Goal: Information Seeking & Learning: Find specific fact

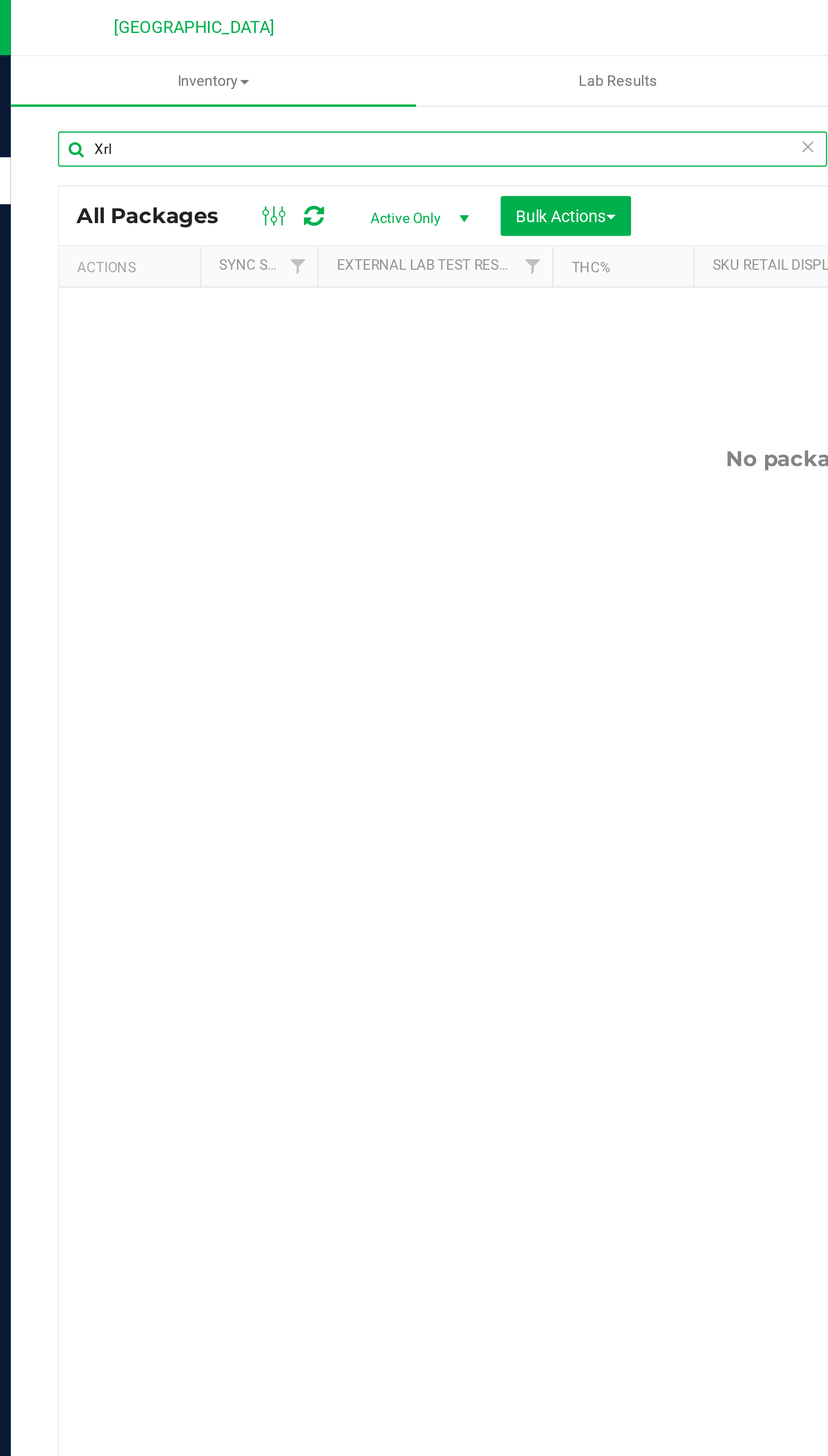
click at [327, 68] on input "Xrl" at bounding box center [218, 66] width 343 height 16
type input "X"
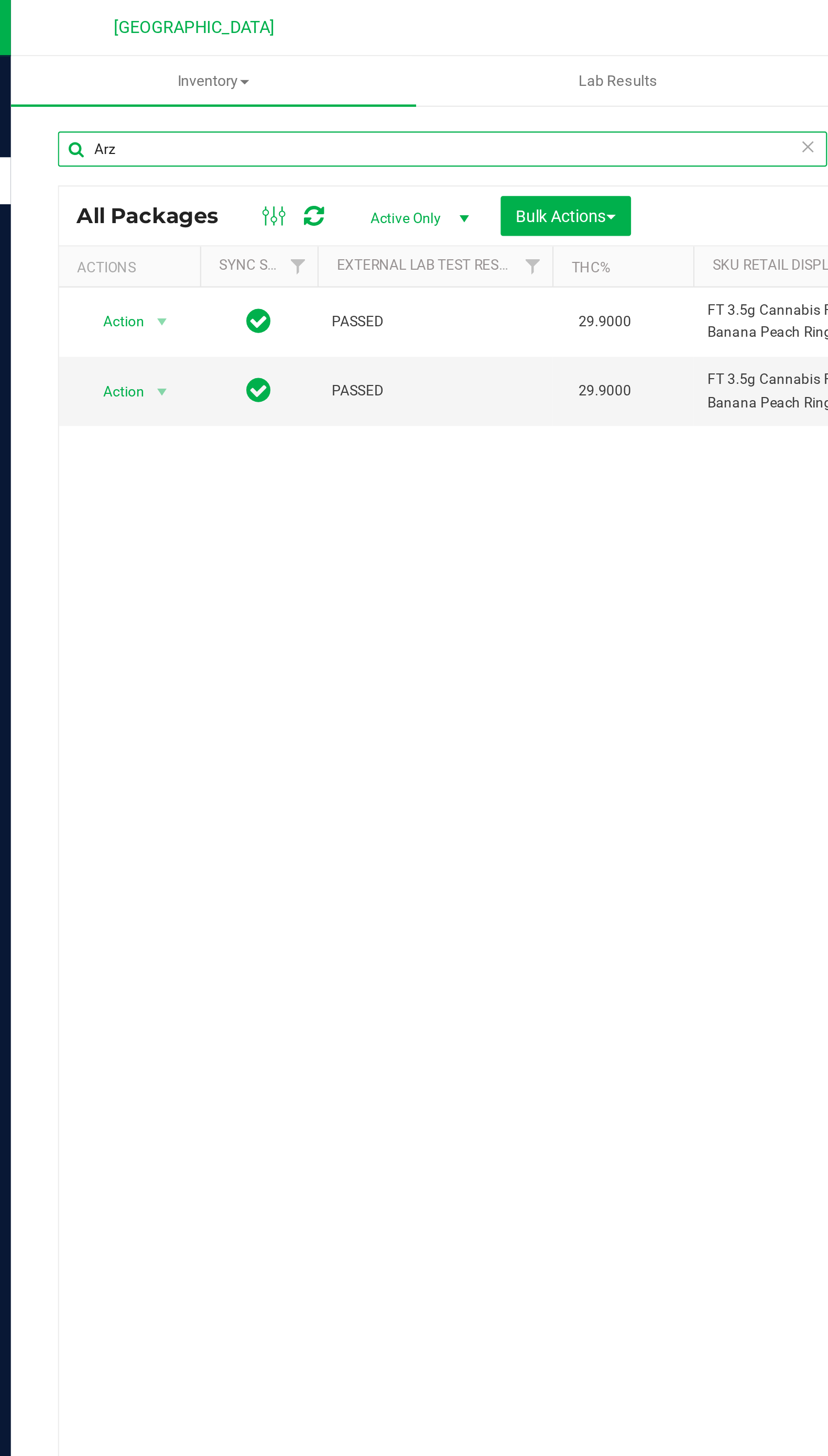
click at [87, 66] on input "Arz" at bounding box center [218, 66] width 343 height 16
type input "A"
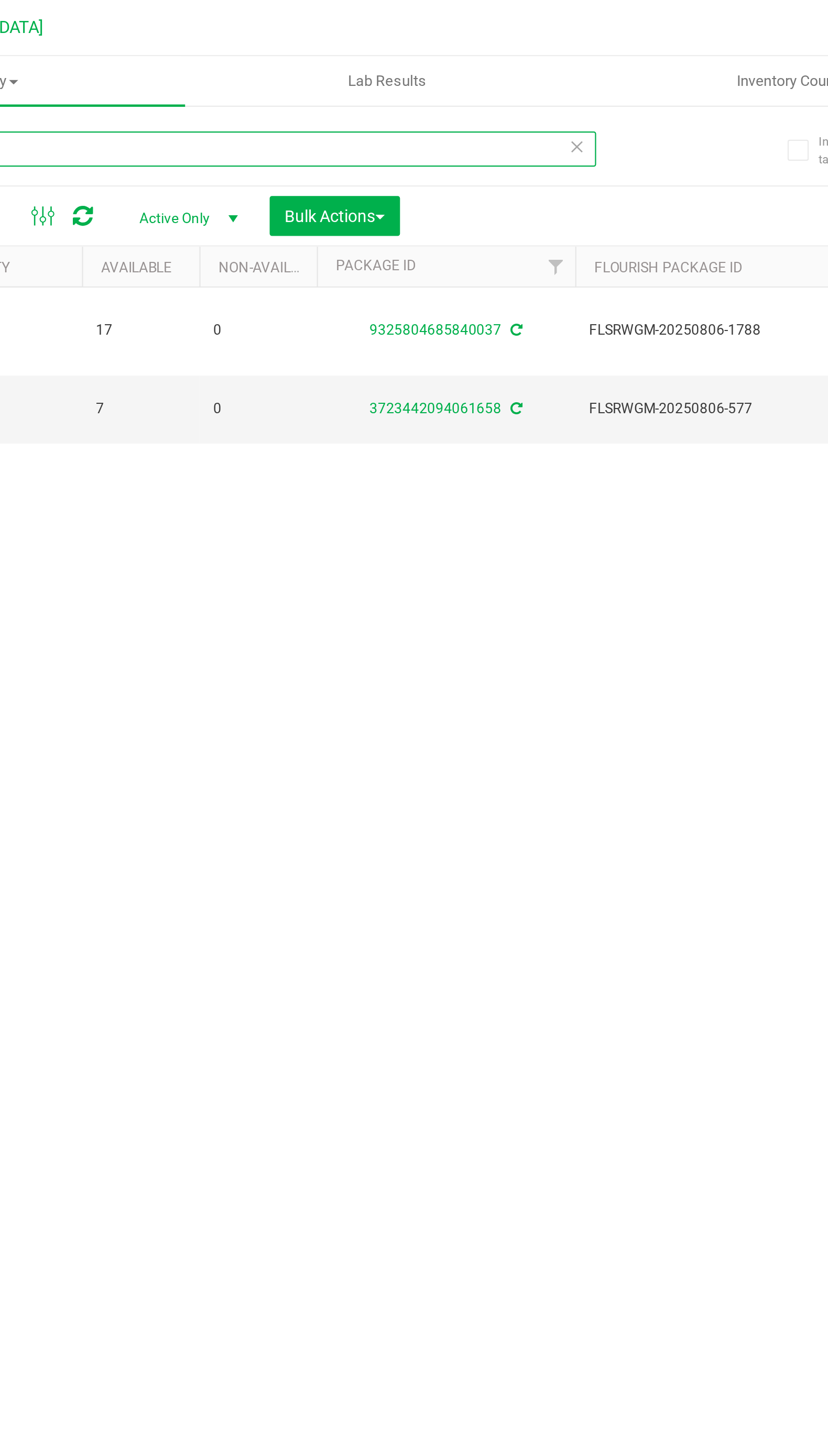
scroll to position [0, 392]
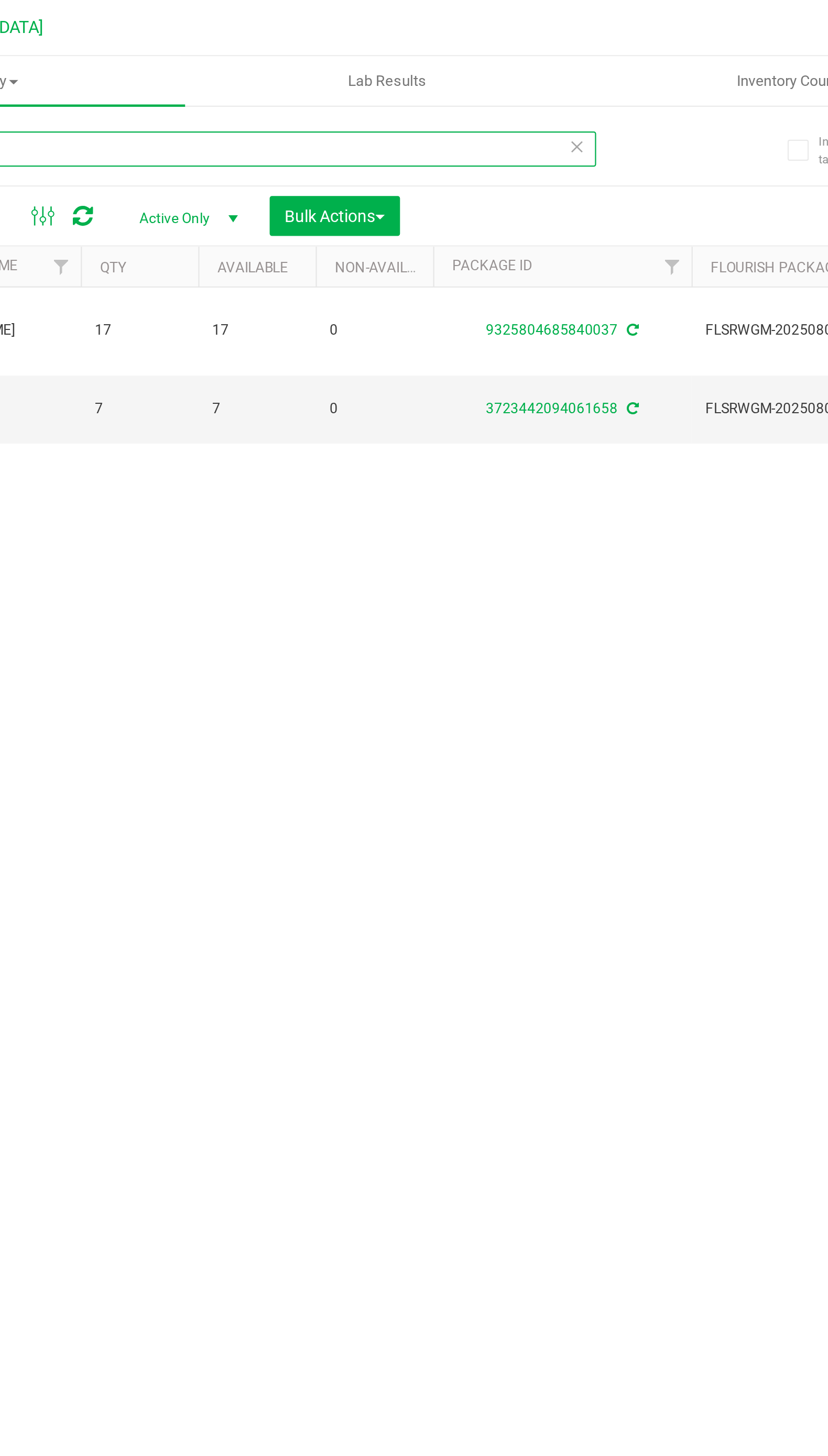
type input "Grz"
